Goal: Task Accomplishment & Management: Manage account settings

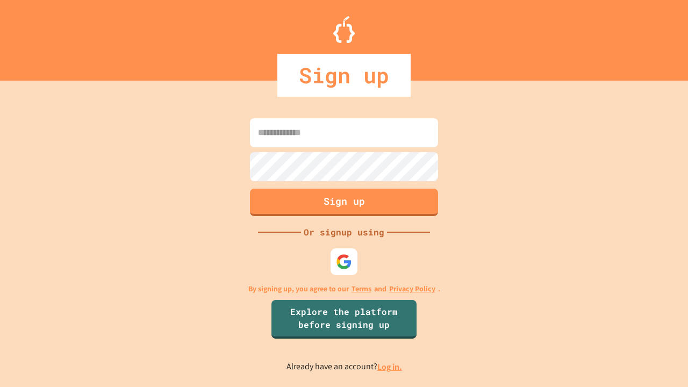
click at [390, 367] on link "Log in." at bounding box center [389, 366] width 25 height 11
